Goal: Task Accomplishment & Management: Use online tool/utility

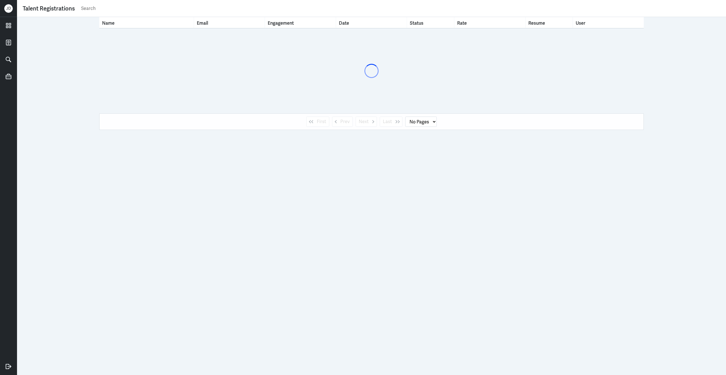
select select "1"
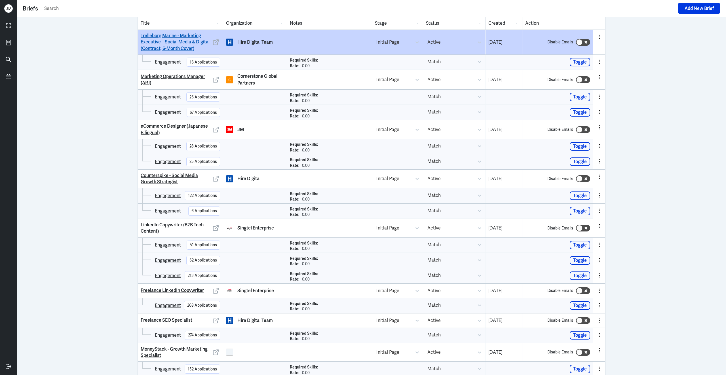
click at [173, 47] on link "Trelleborg Marine - Marketing Executive – Social Media & Digital (Contract, 6-M…" at bounding box center [176, 42] width 71 height 19
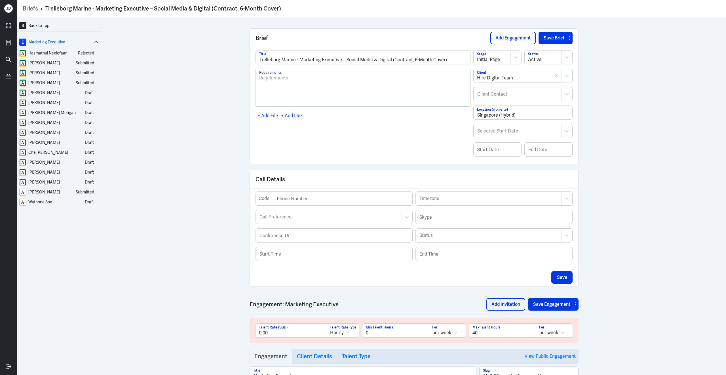
click at [61, 40] on link "E Marketing Executive" at bounding box center [55, 42] width 73 height 7
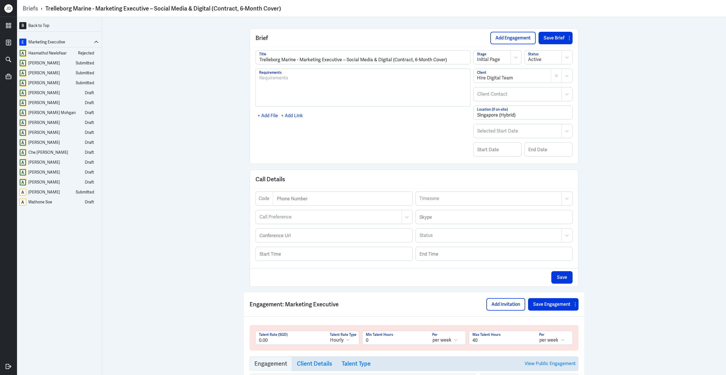
scroll to position [160, 0]
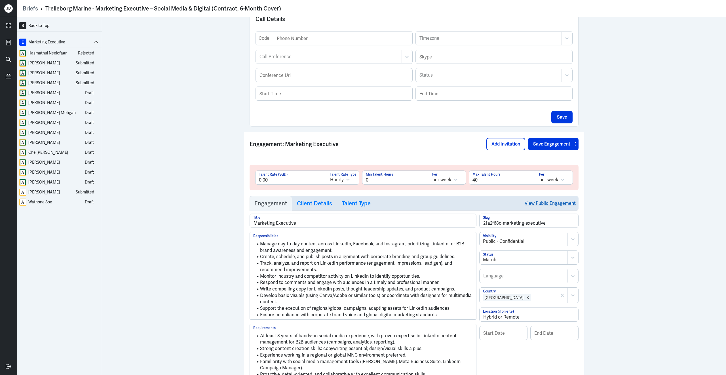
click at [541, 209] on link "View Public Engagement" at bounding box center [550, 203] width 51 height 14
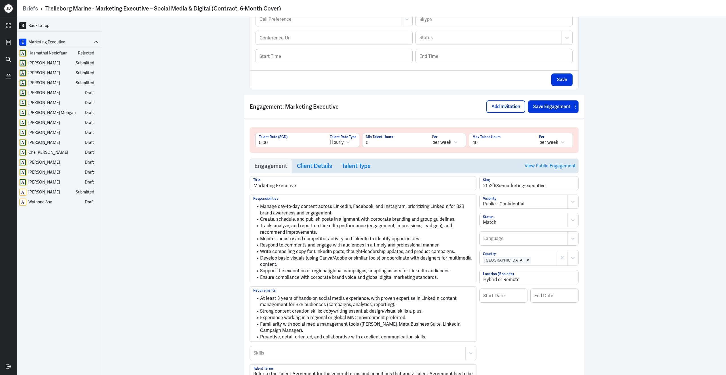
scroll to position [0, 0]
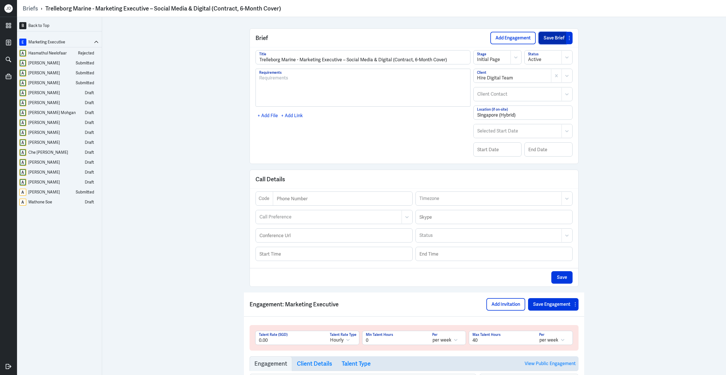
click at [543, 39] on button "Save Brief" at bounding box center [553, 38] width 28 height 12
click at [515, 39] on button "Add Engagement" at bounding box center [512, 38] width 45 height 12
click at [97, 45] on button at bounding box center [96, 42] width 7 height 7
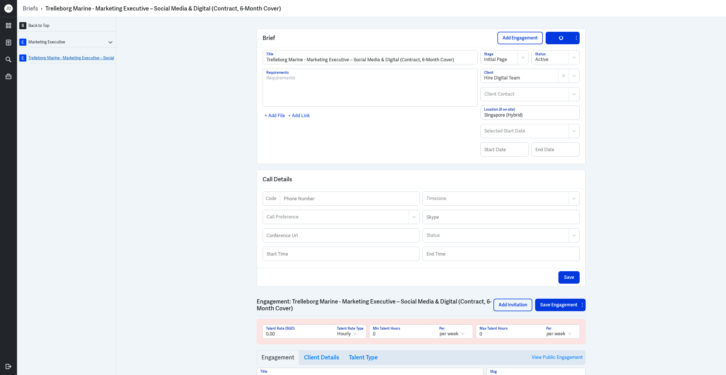
click at [104, 61] on link "E Trelleborg Marine - Marketing Executive – Social Media & Digital (Contract, 6…" at bounding box center [66, 57] width 95 height 7
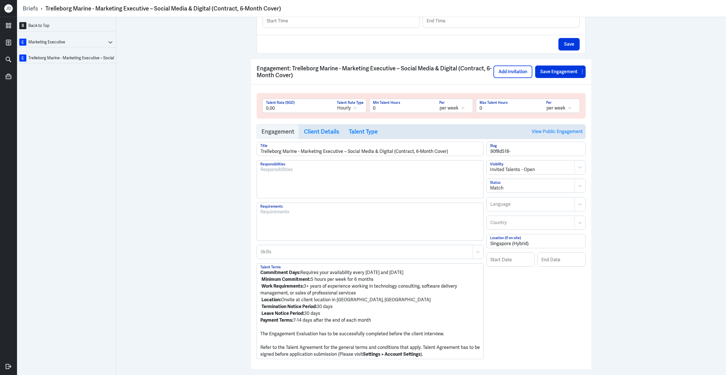
scroll to position [255, 0]
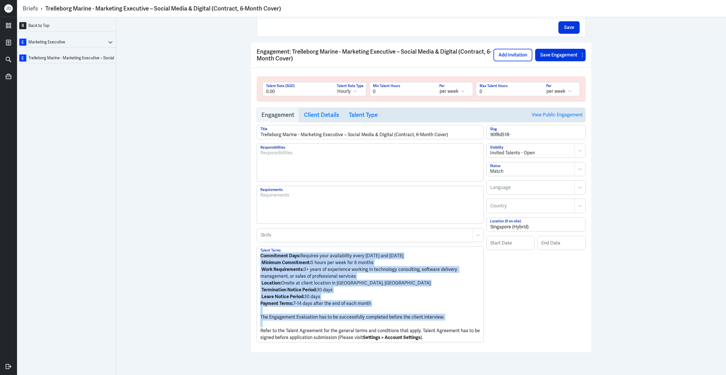
drag, startPoint x: 260, startPoint y: 333, endPoint x: 247, endPoint y: 252, distance: 81.9
click at [247, 252] on div "B Back to Top E Marketing Executive E Trelleborg Marine - Marketing Executive –…" at bounding box center [371, 196] width 709 height 358
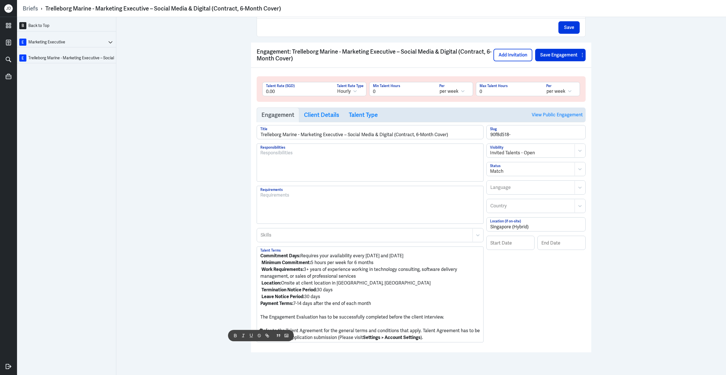
scroll to position [230, 0]
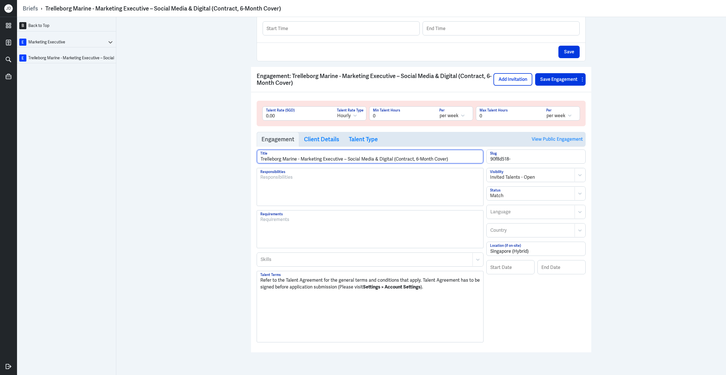
drag, startPoint x: 453, startPoint y: 157, endPoint x: 110, endPoint y: 157, distance: 343.5
click at [110, 157] on div "B Back to Top E Marketing Executive E Trelleborg Marine - Marketing Executive –…" at bounding box center [371, 196] width 709 height 358
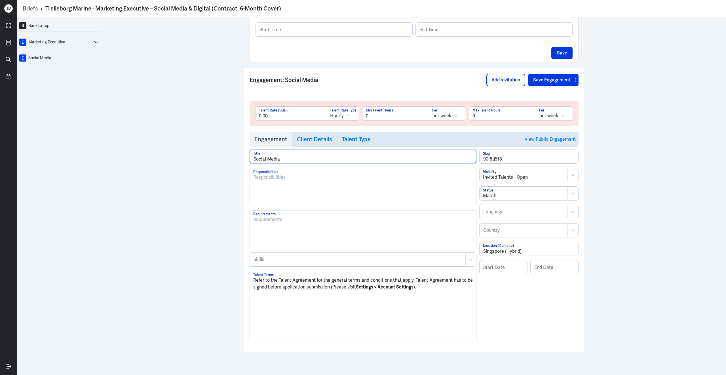
scroll to position [229, 0]
drag, startPoint x: 307, startPoint y: 157, endPoint x: 211, endPoint y: 149, distance: 96.5
click at [211, 149] on div "B Back to Top E Marketing Executive E Social Media Specialist Brief Add Engagem…" at bounding box center [371, 196] width 709 height 358
paste input "Marketing Executive"
type input "Social Media Marketing Executive"
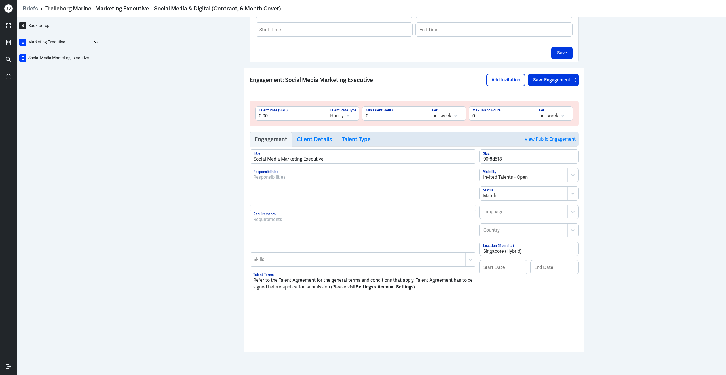
click at [304, 186] on div at bounding box center [363, 189] width 220 height 31
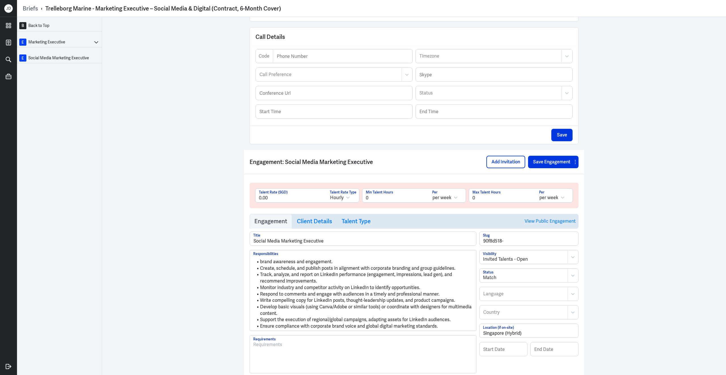
scroll to position [143, 0]
click at [336, 314] on li "Develop basic visuals (using Canva/Adobe or similar tools) or coordinate with d…" at bounding box center [363, 309] width 220 height 13
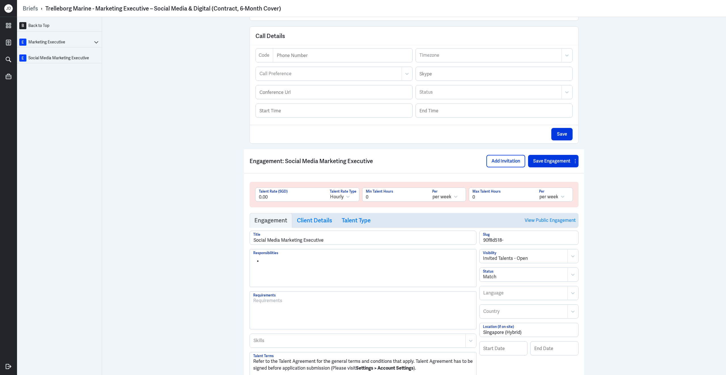
scroll to position [0, 0]
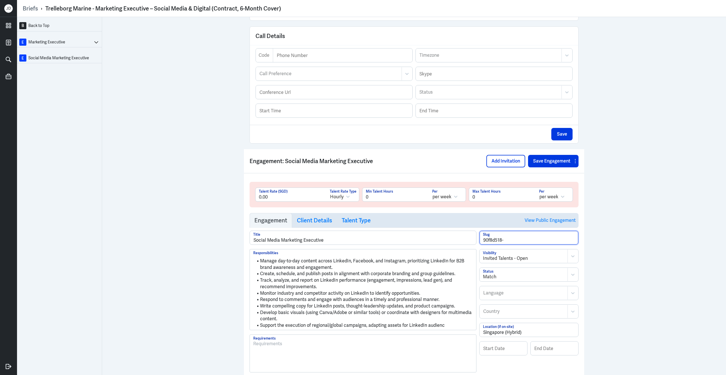
click at [512, 242] on input "90f8d518-" at bounding box center [529, 238] width 99 height 14
type input "90f8d518-socmed"
click at [536, 262] on div at bounding box center [523, 258] width 81 height 7
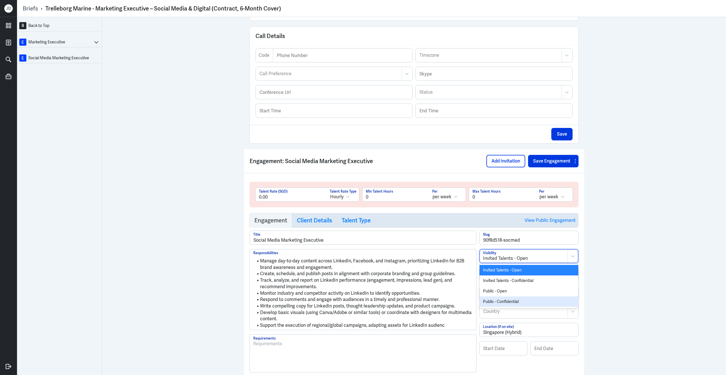
click at [518, 305] on div "Public - Confidential" at bounding box center [529, 301] width 99 height 10
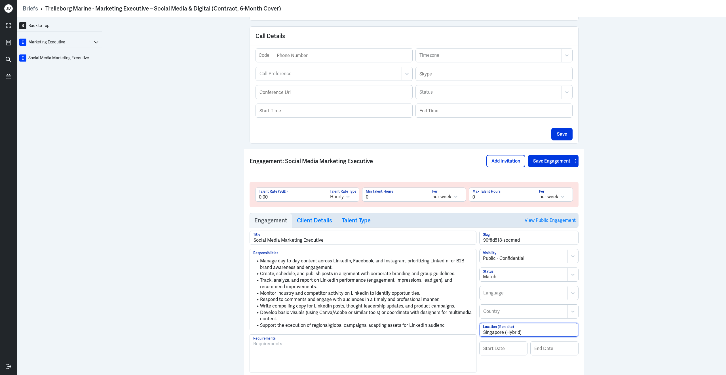
click at [507, 337] on input "Singapore (Hybrid)" at bounding box center [529, 330] width 99 height 14
drag, startPoint x: 524, startPoint y: 339, endPoint x: 430, endPoint y: 325, distance: 95.2
click at [430, 325] on div "Social Media Marketing Executive Title Manage day-to-day content across LinkedI…" at bounding box center [414, 351] width 329 height 240
type input "Remote"
click at [495, 315] on div at bounding box center [524, 311] width 82 height 7
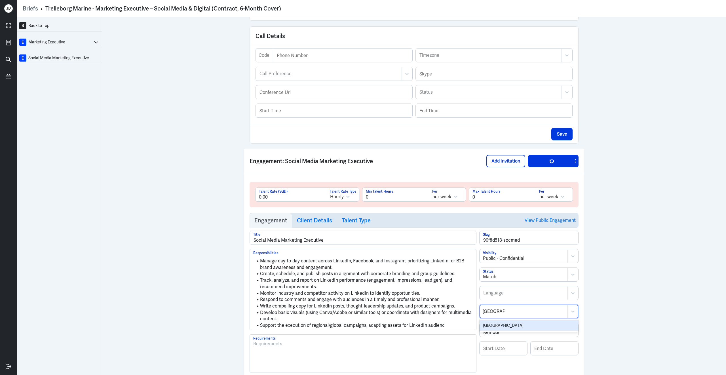
type input "Singapore"
click at [636, 294] on div "B Back to Top E Marketing Executive E Social Media Marketing Executive Brief Ad…" at bounding box center [371, 196] width 709 height 358
click at [340, 317] on li "Develop basic visuals (using Canva/Adobe or similar tools) or coordinate with d…" at bounding box center [363, 315] width 220 height 13
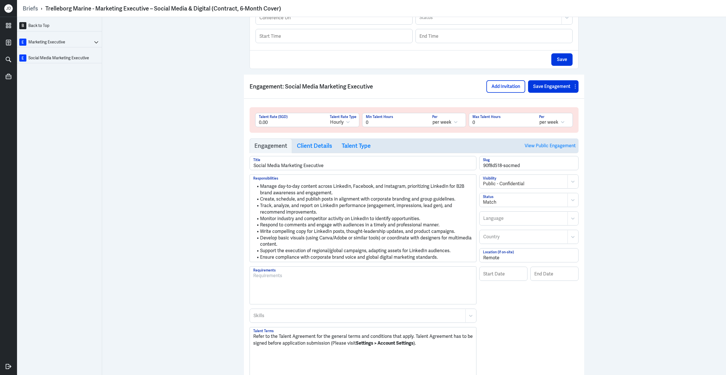
scroll to position [252, 0]
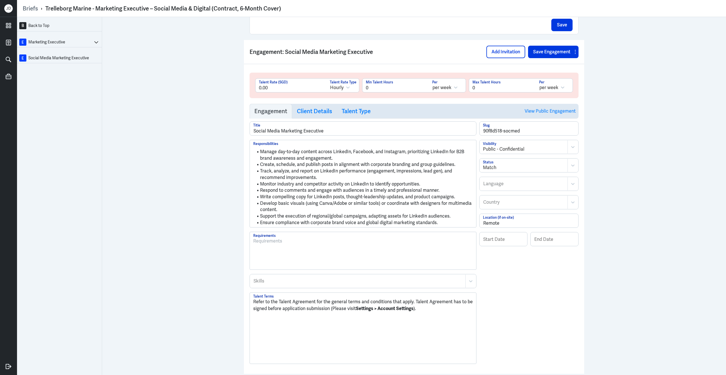
click at [328, 263] on div at bounding box center [363, 253] width 220 height 31
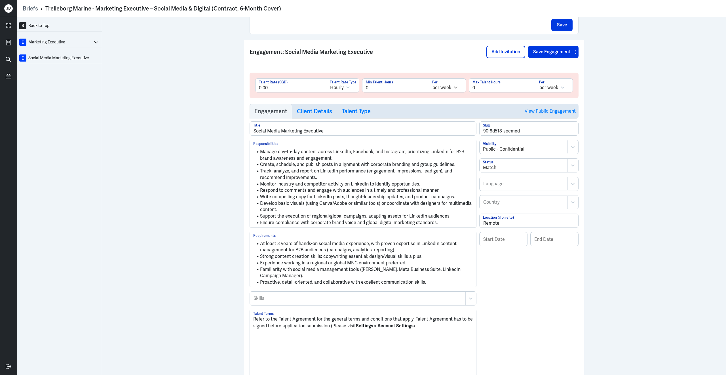
drag, startPoint x: 489, startPoint y: 94, endPoint x: 453, endPoint y: 88, distance: 36.6
click at [454, 88] on div "0.00 Talent Rate (SGD) Hourly Talent Rate Type 0 Min Talent Hours per week Per …" at bounding box center [414, 87] width 318 height 18
type input "40"
click at [550, 58] on button "Save Engagement" at bounding box center [550, 52] width 44 height 12
click at [313, 115] on h3 "Client Details" at bounding box center [314, 111] width 35 height 7
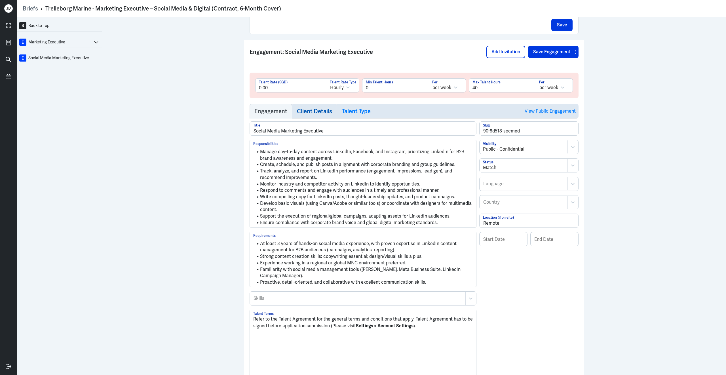
scroll to position [162, 0]
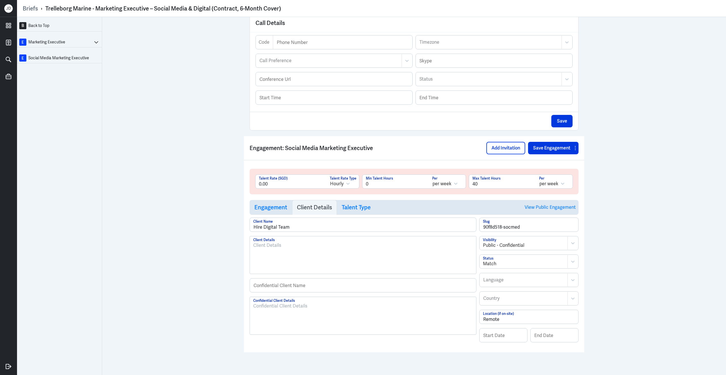
click at [290, 325] on div at bounding box center [363, 318] width 220 height 31
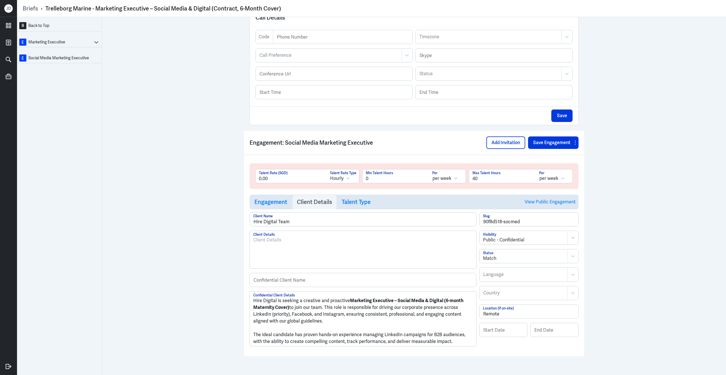
scroll to position [0, 0]
drag, startPoint x: 349, startPoint y: 305, endPoint x: 368, endPoint y: 304, distance: 19.3
click at [368, 305] on strong "Marketing Executive – Social Media & Digital (6-month Maternity Cover)" at bounding box center [358, 304] width 211 height 13
click at [349, 305] on strong "Marketing Executive – Social Media & Digital (6-month Maternity Cover)" at bounding box center [358, 304] width 211 height 13
drag, startPoint x: 349, startPoint y: 305, endPoint x: 375, endPoint y: 306, distance: 26.1
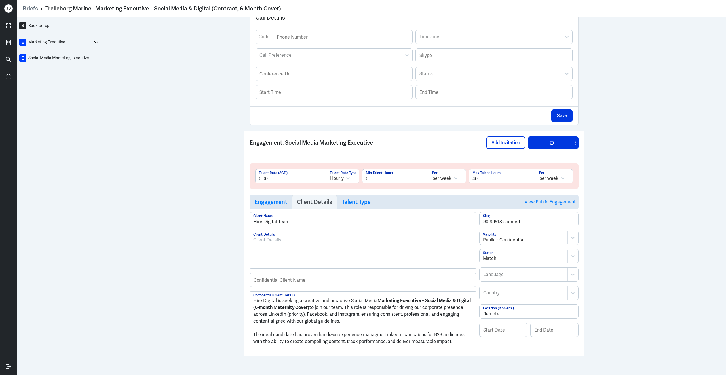
click at [376, 306] on p "Hire Digital is seeking a creative and proactive Social Media Marketing Executi…" at bounding box center [363, 310] width 220 height 27
click at [452, 311] on p "Hire Digital is seeking a creative and proactive Social Media Marketing Executi…" at bounding box center [363, 310] width 220 height 27
drag, startPoint x: 420, startPoint y: 305, endPoint x: 471, endPoint y: 307, distance: 51.1
click at [471, 307] on p "Hire Digital is seeking a creative and proactive Social Media Marketing Executi…" at bounding box center [363, 310] width 220 height 27
drag, startPoint x: 419, startPoint y: 306, endPoint x: 268, endPoint y: 311, distance: 151.3
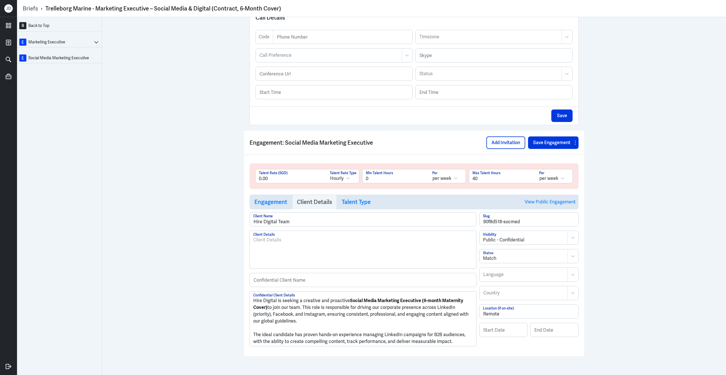
click at [268, 311] on p "Hire Digital is seeking a creative and proactive Social Media Marketing Executi…" at bounding box center [363, 310] width 220 height 27
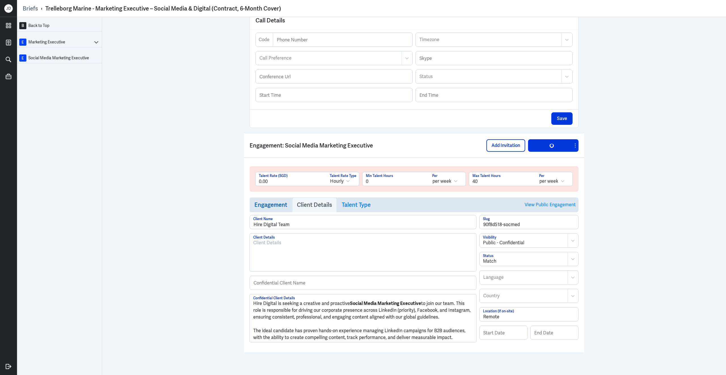
click at [277, 208] on h3 "Engagement" at bounding box center [270, 204] width 33 height 7
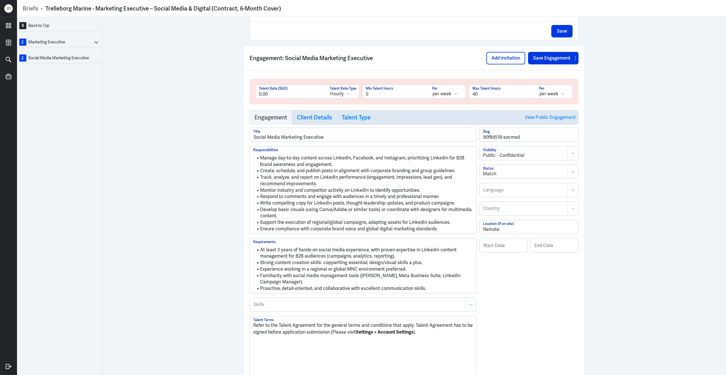
scroll to position [242, 0]
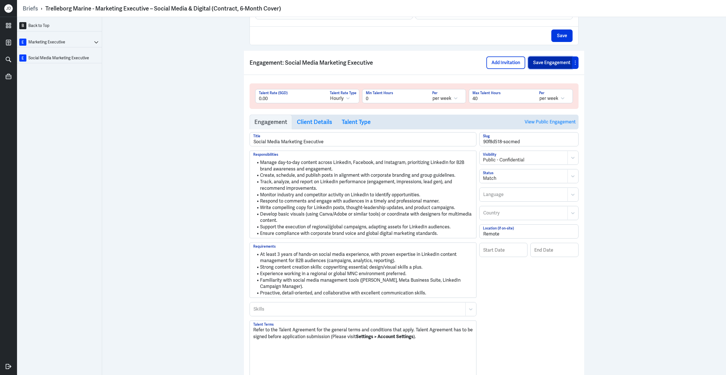
click at [554, 66] on button "Save Engagement" at bounding box center [550, 62] width 44 height 12
click at [561, 128] on link "View Public Engagement" at bounding box center [550, 122] width 51 height 14
click at [549, 121] on link "View Public Engagement" at bounding box center [550, 122] width 51 height 14
click at [550, 66] on button "Save Engagement" at bounding box center [550, 62] width 44 height 12
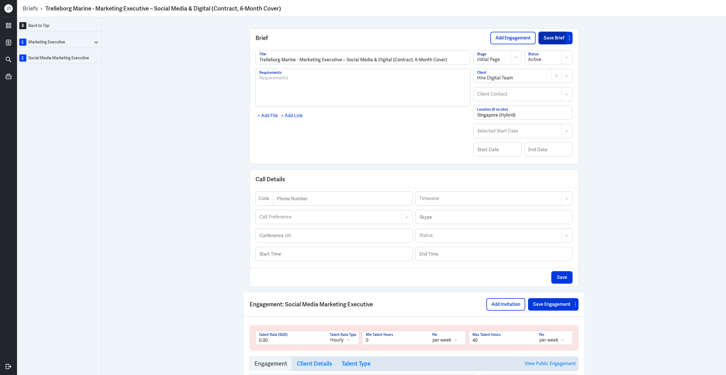
click at [549, 43] on button "Save Brief" at bounding box center [553, 38] width 28 height 12
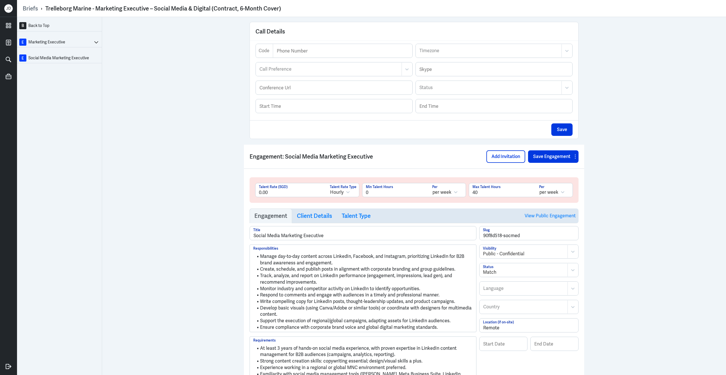
scroll to position [200, 0]
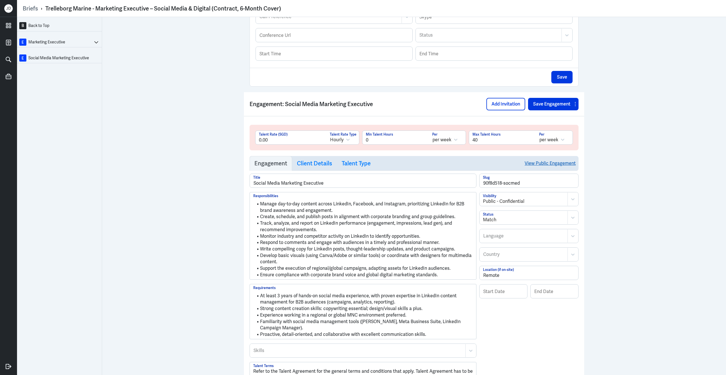
click at [544, 168] on link "View Public Engagement" at bounding box center [550, 163] width 51 height 14
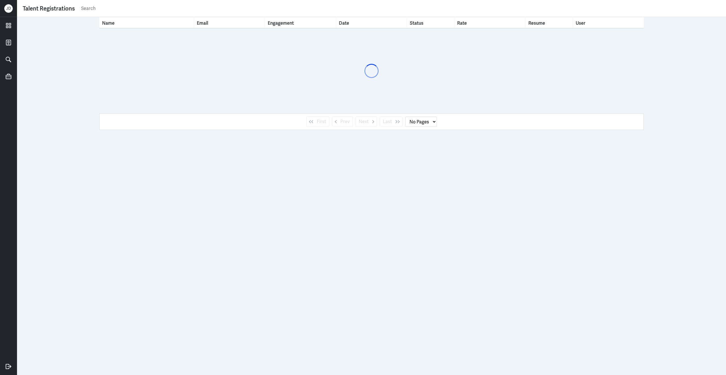
select select "1"
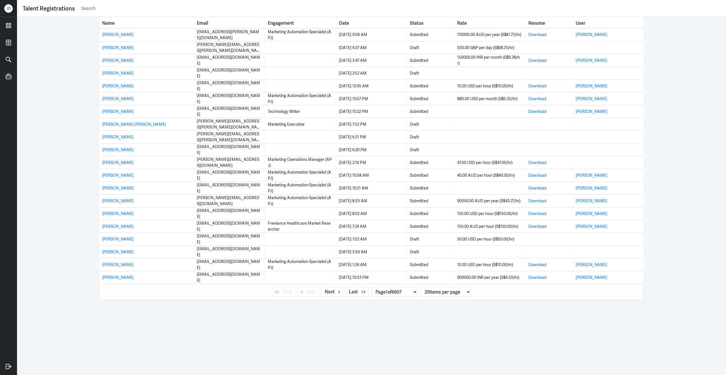
click at [158, 7] on input "text" at bounding box center [401, 8] width 640 height 9
type input "social media"
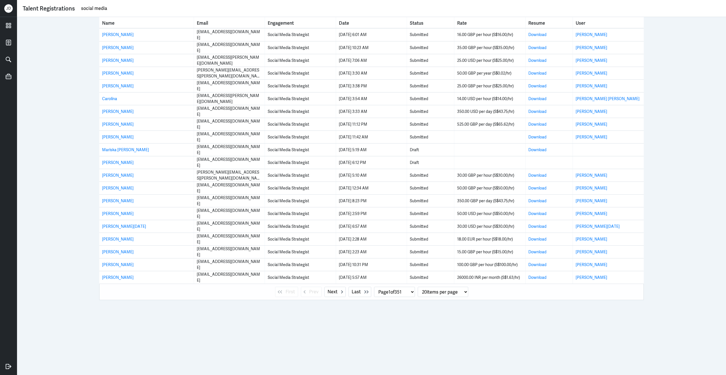
drag, startPoint x: 112, startPoint y: 12, endPoint x: 56, endPoint y: 6, distance: 55.9
click at [56, 6] on div "Talent Registrations social media" at bounding box center [372, 8] width 698 height 9
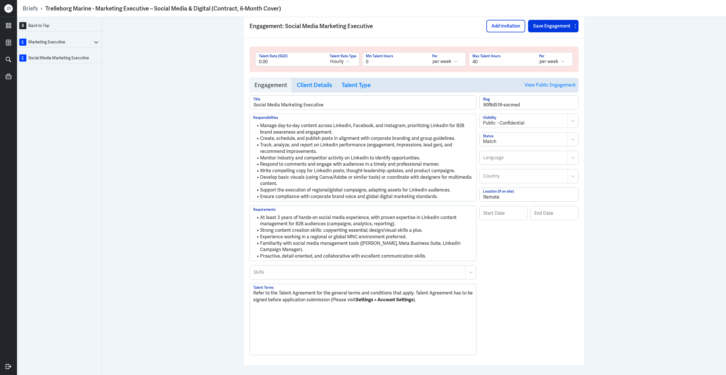
scroll to position [279, 0]
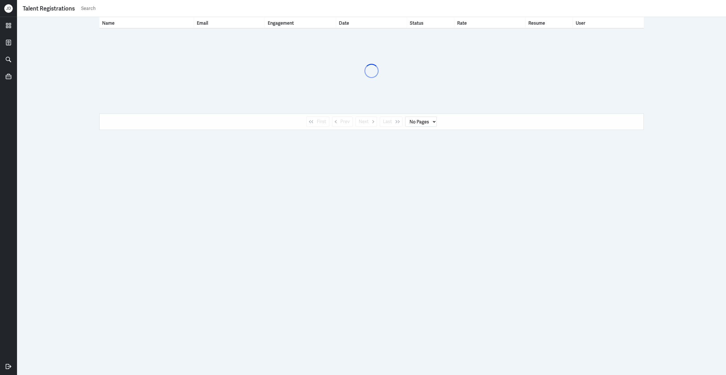
select select "1"
